Goal: Find specific page/section: Find specific page/section

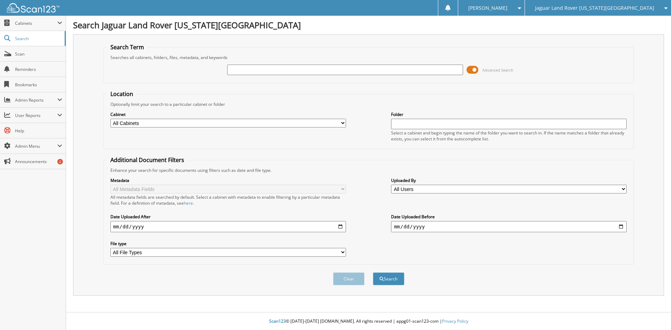
drag, startPoint x: 246, startPoint y: 73, endPoint x: 258, endPoint y: 73, distance: 11.9
click at [252, 72] on input "text" at bounding box center [345, 70] width 236 height 10
type input "221248"
click at [373, 273] on button "Search" at bounding box center [388, 279] width 31 height 13
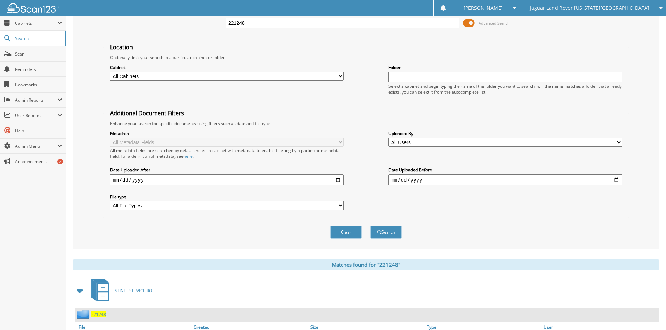
scroll to position [117, 0]
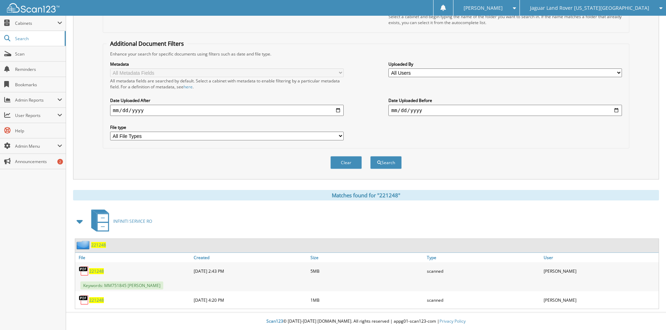
click at [100, 270] on span "221248" at bounding box center [96, 271] width 15 height 6
